Goal: Find specific page/section: Find specific page/section

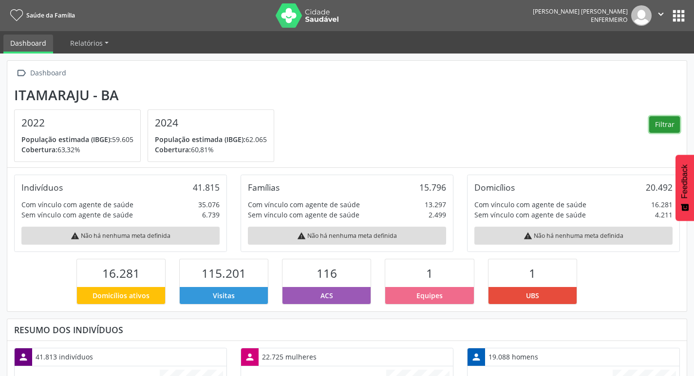
click at [661, 126] on button "Filtrar" at bounding box center [664, 124] width 31 height 17
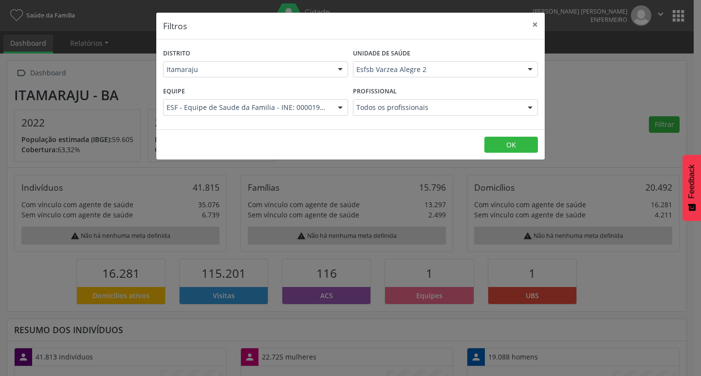
click at [529, 69] on div at bounding box center [530, 70] width 15 height 17
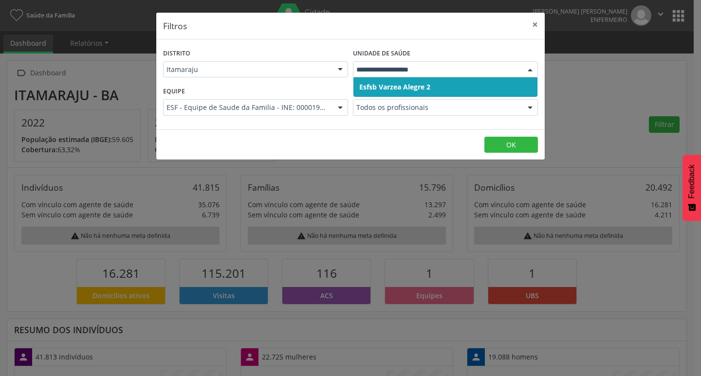
click at [474, 87] on span "Esfsb Varzea Alegre 2" at bounding box center [446, 86] width 184 height 19
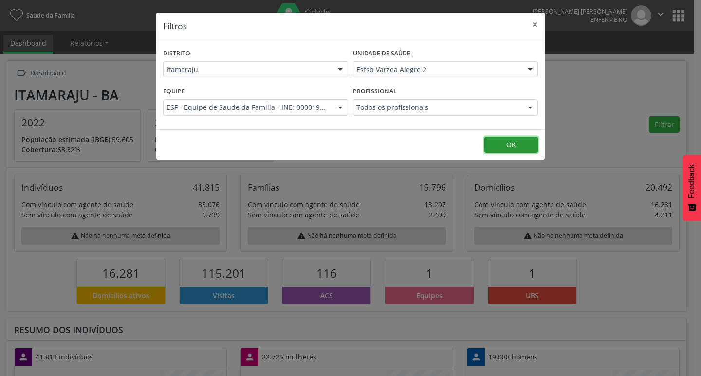
click at [518, 146] on button "OK" at bounding box center [512, 145] width 54 height 17
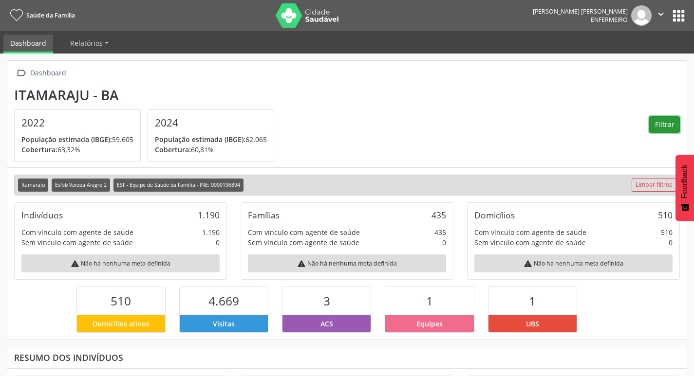
click at [657, 123] on button "Filtrar" at bounding box center [664, 124] width 31 height 17
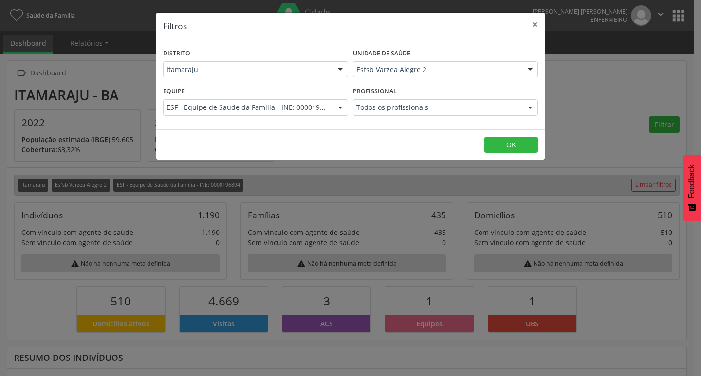
click at [529, 110] on div at bounding box center [530, 108] width 15 height 17
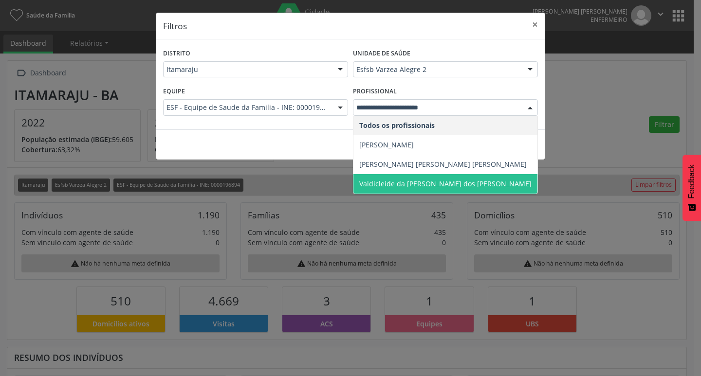
click at [439, 186] on span "Valdicleide da [PERSON_NAME] dos [PERSON_NAME]" at bounding box center [445, 183] width 172 height 9
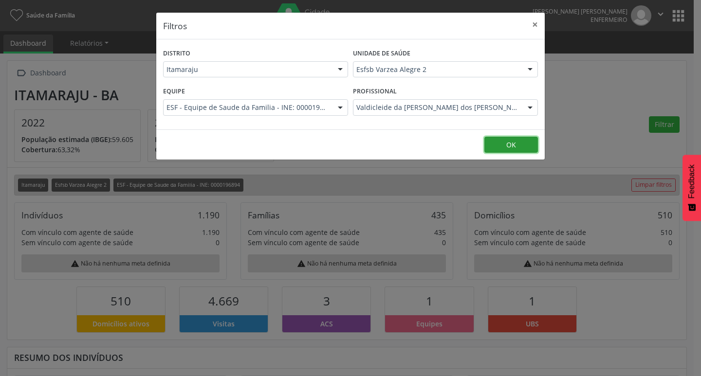
click at [514, 141] on button "OK" at bounding box center [512, 145] width 54 height 17
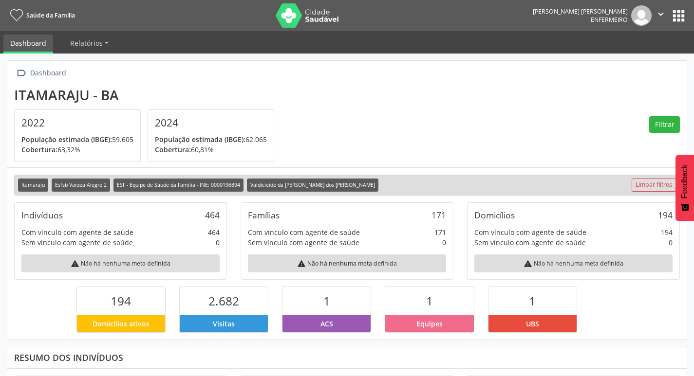
click at [679, 15] on button "apps" at bounding box center [678, 15] width 17 height 17
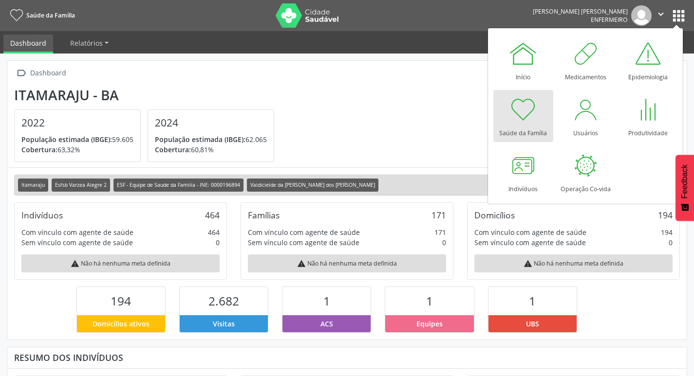
click at [394, 110] on section "Itamaraju - BA 2022 População estimada (IBGE): 59.605 Cobertura: 63,32% 2024 Po…" at bounding box center [347, 124] width 666 height 75
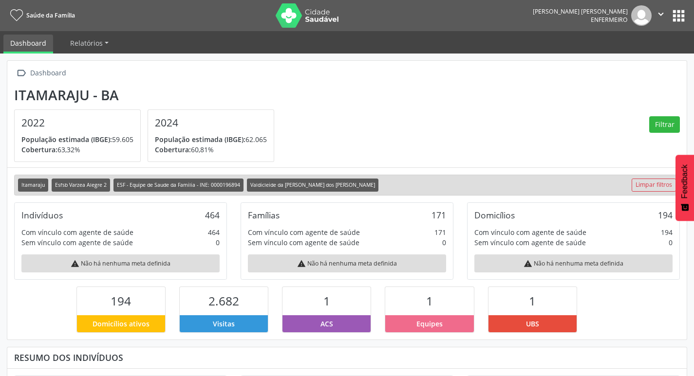
click at [682, 17] on button "apps" at bounding box center [678, 15] width 17 height 17
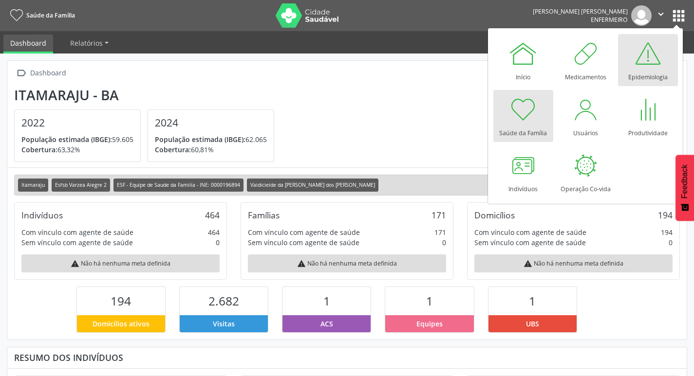
click at [649, 62] on div at bounding box center [647, 53] width 29 height 29
